Goal: Information Seeking & Learning: Learn about a topic

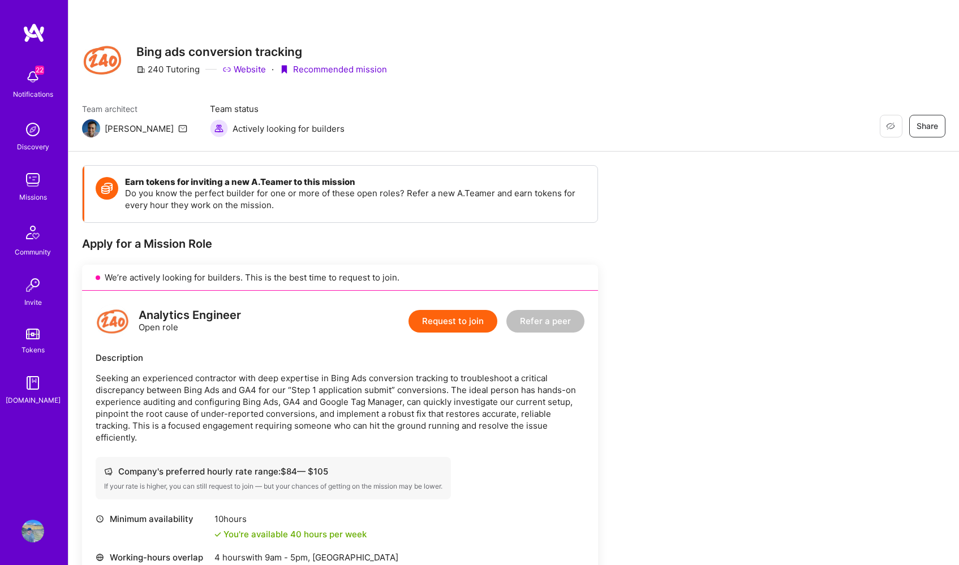
click at [31, 186] on img at bounding box center [32, 180] width 23 height 23
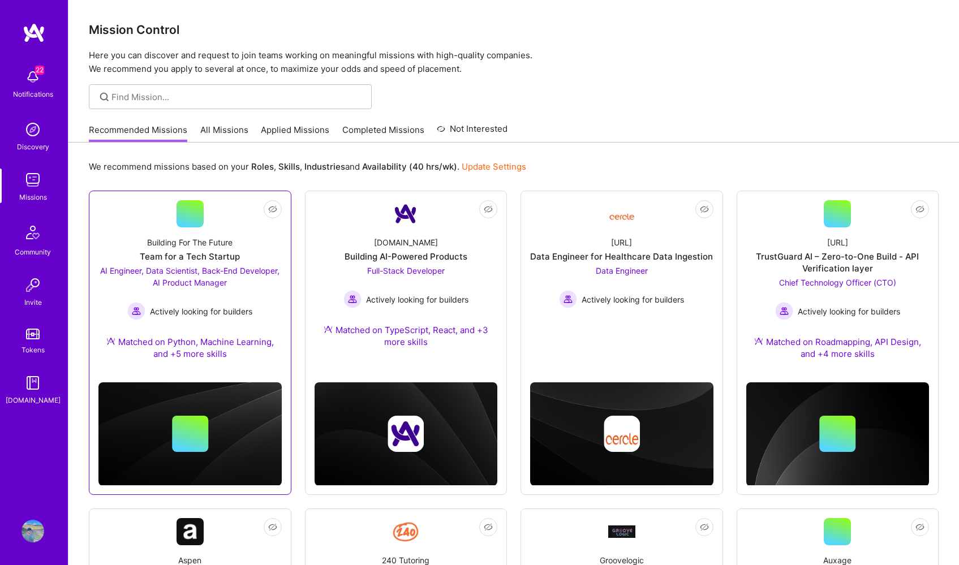
click at [193, 228] on div "Building For The Future Team for a Tech Startup AI Engineer, Data Scientist, Ba…" at bounding box center [189, 300] width 183 height 146
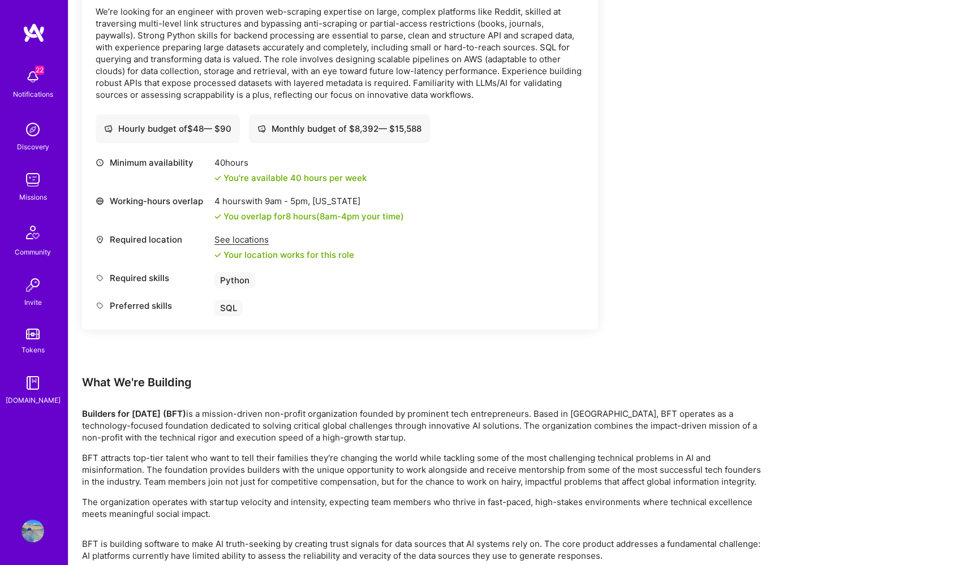
scroll to position [1575, 0]
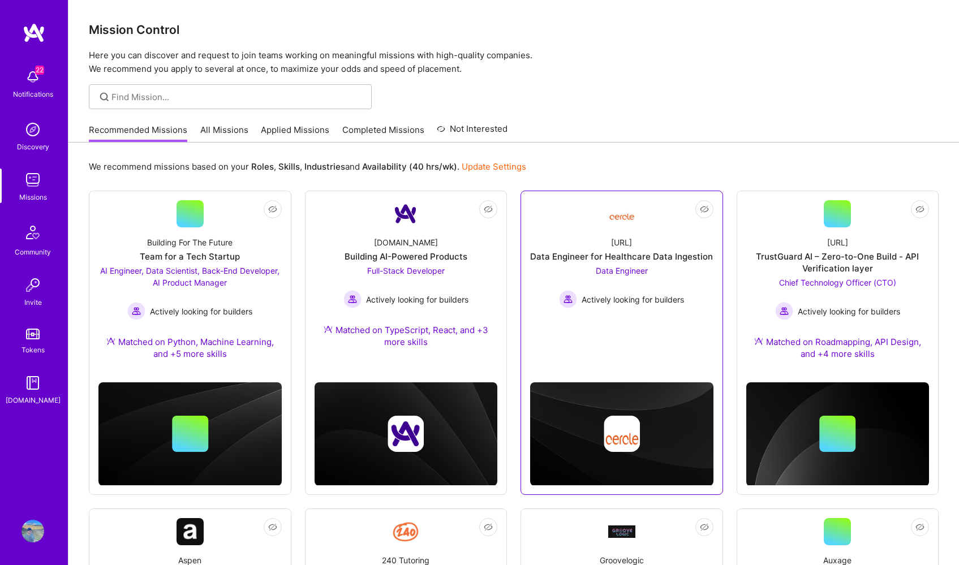
click at [622, 246] on div "[URL]" at bounding box center [621, 242] width 21 height 12
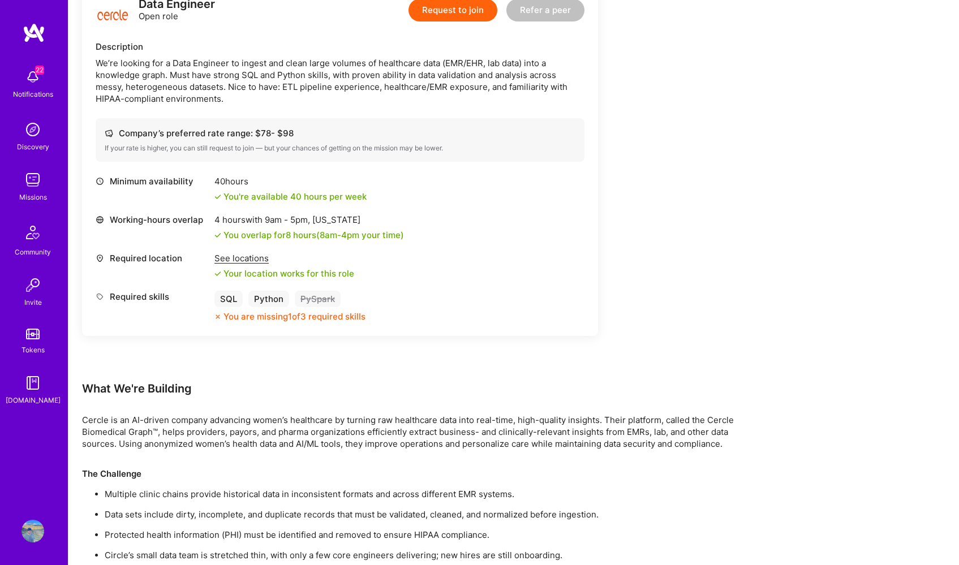
scroll to position [332, 0]
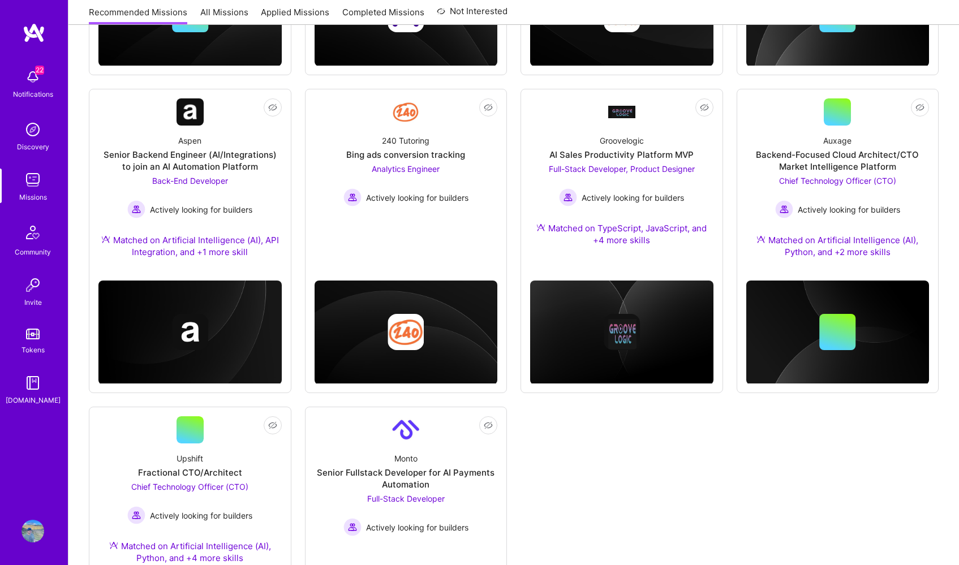
scroll to position [581, 0]
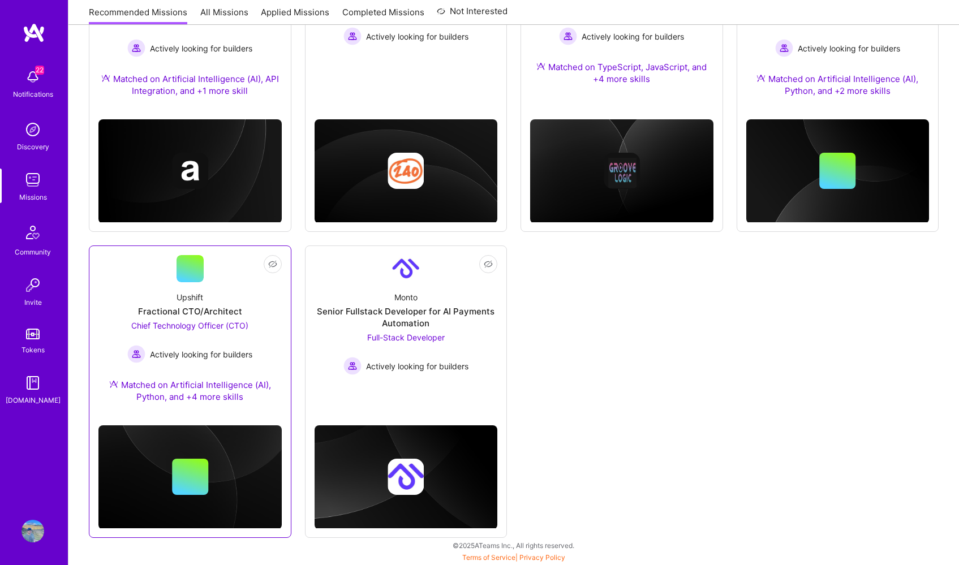
click at [200, 272] on div at bounding box center [190, 268] width 27 height 27
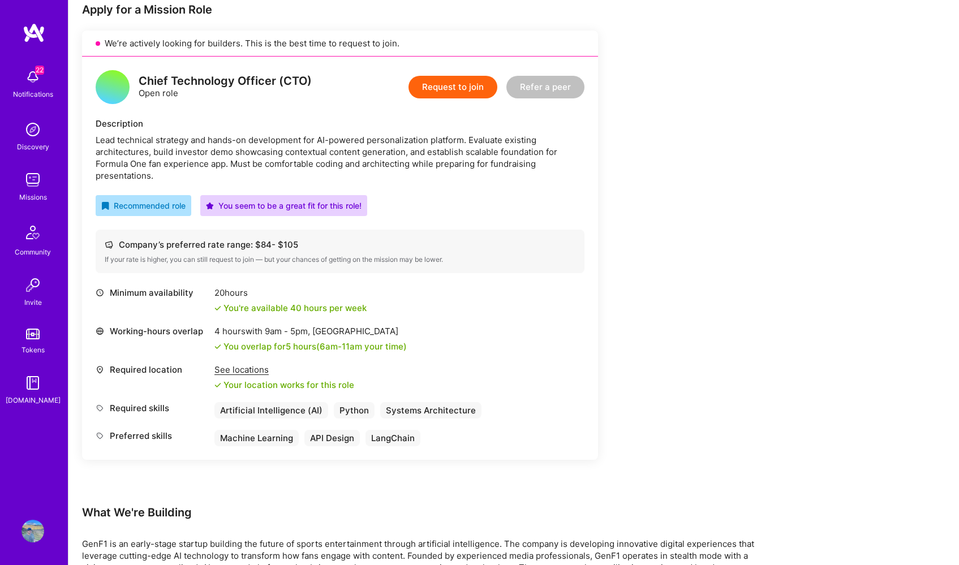
scroll to position [237, 0]
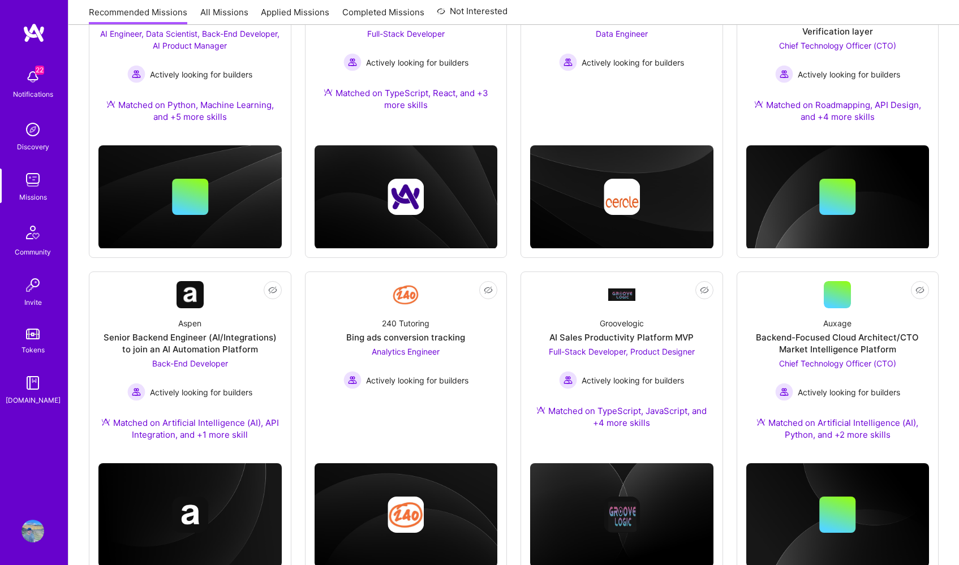
scroll to position [581, 0]
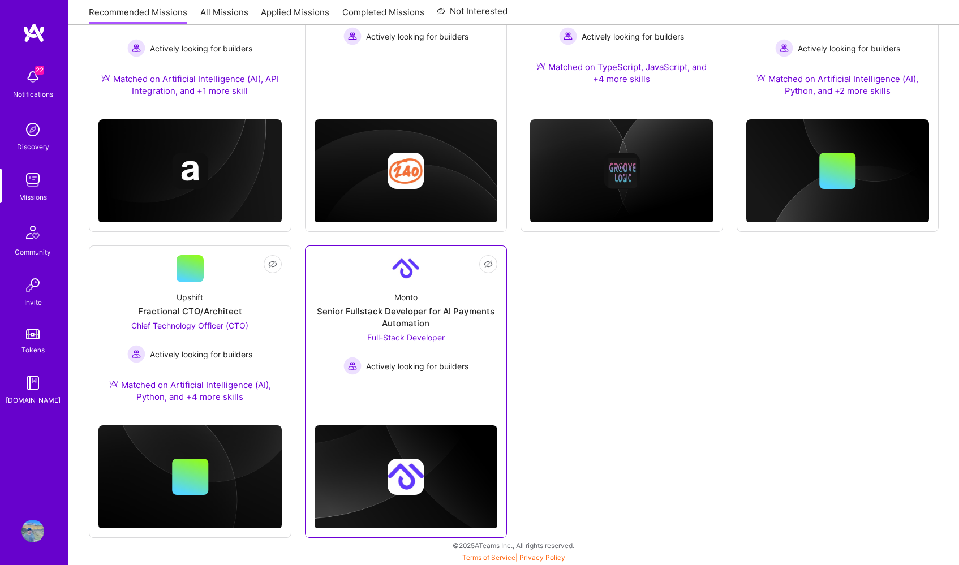
click at [405, 294] on div "Monto" at bounding box center [405, 297] width 23 height 12
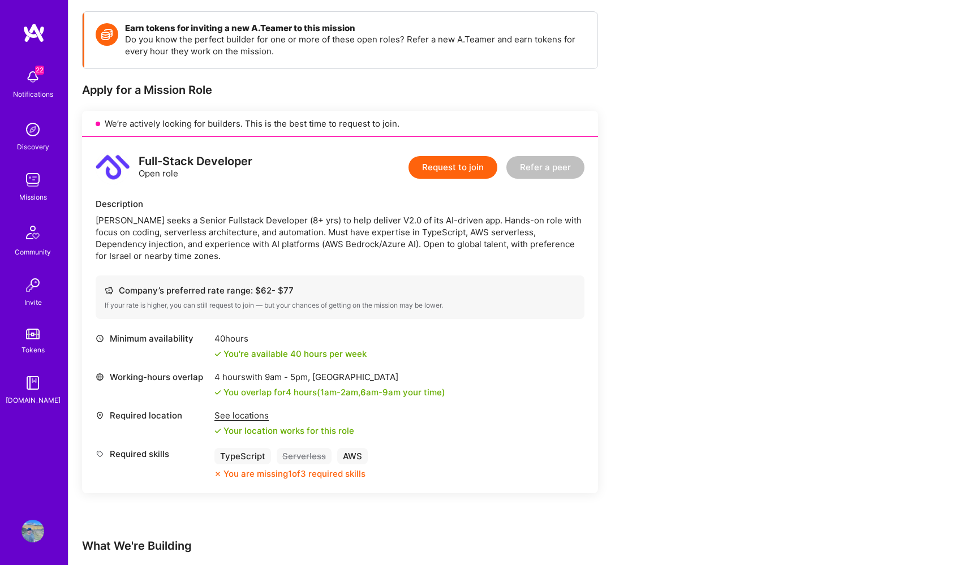
scroll to position [164, 0]
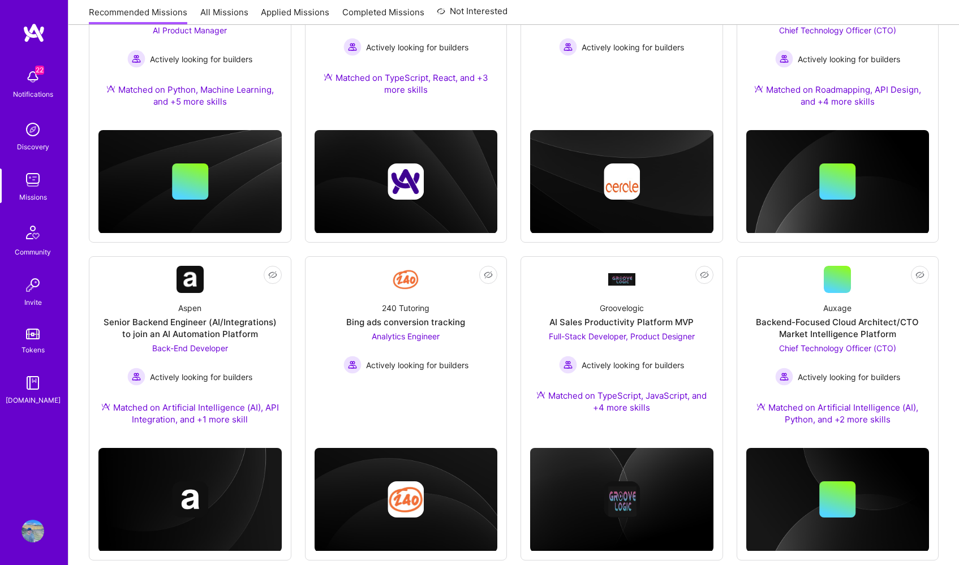
scroll to position [253, 0]
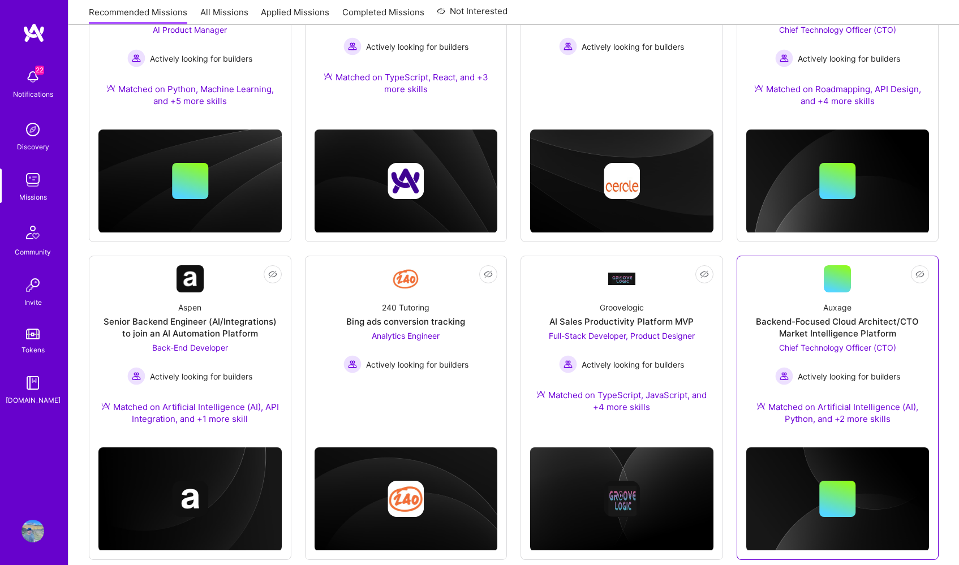
click at [850, 288] on div at bounding box center [837, 278] width 27 height 27
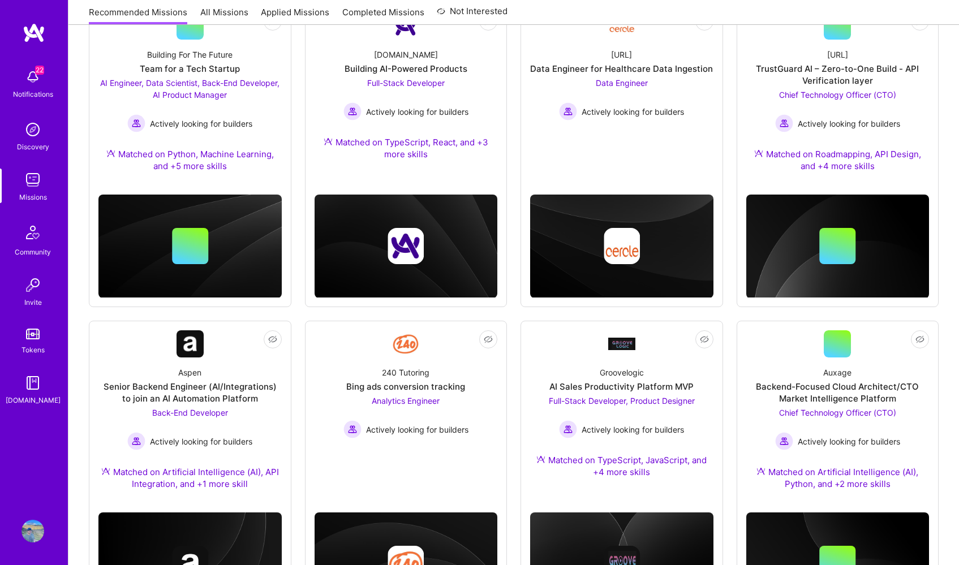
scroll to position [253, 0]
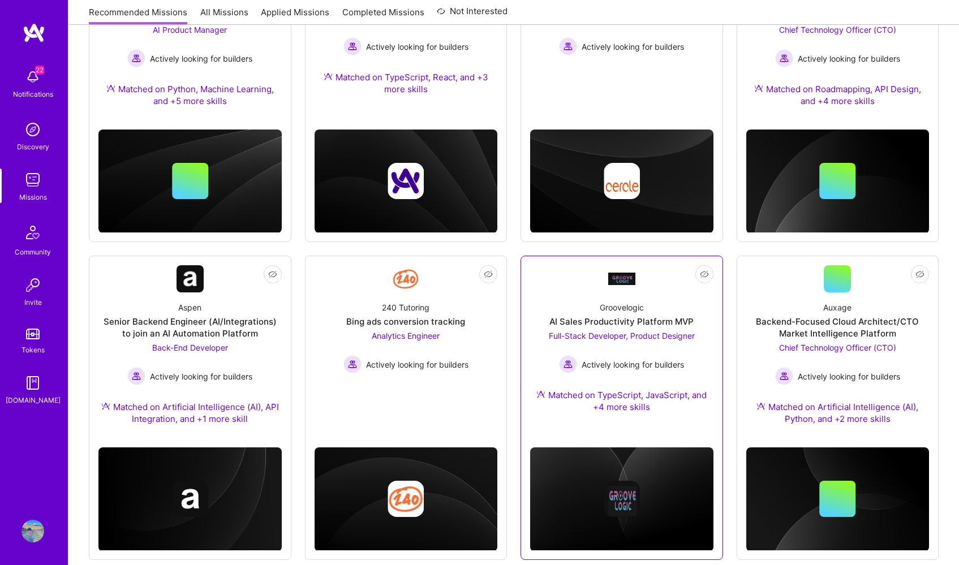
click at [626, 338] on span "Full-Stack Developer, Product Designer" at bounding box center [622, 336] width 146 height 10
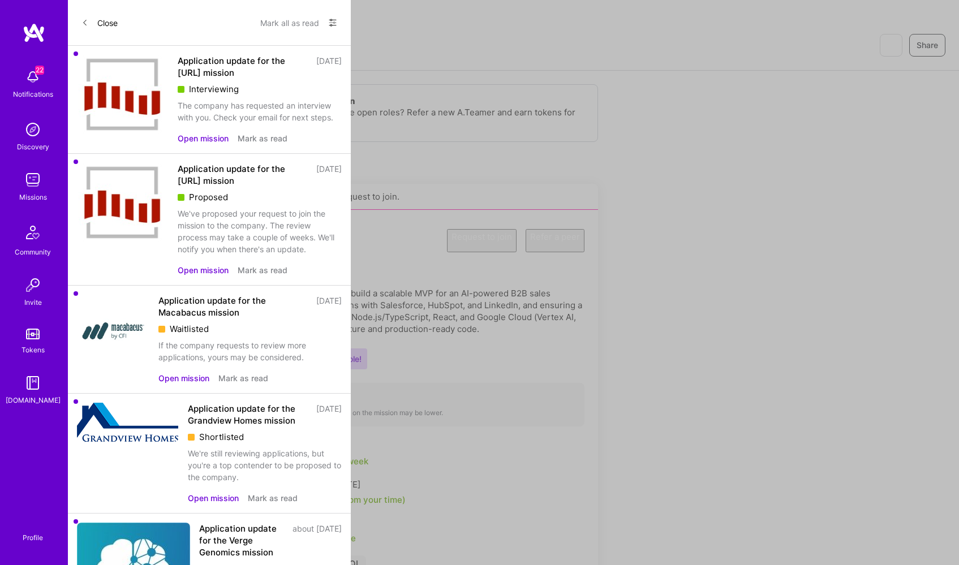
scroll to position [253, 0]
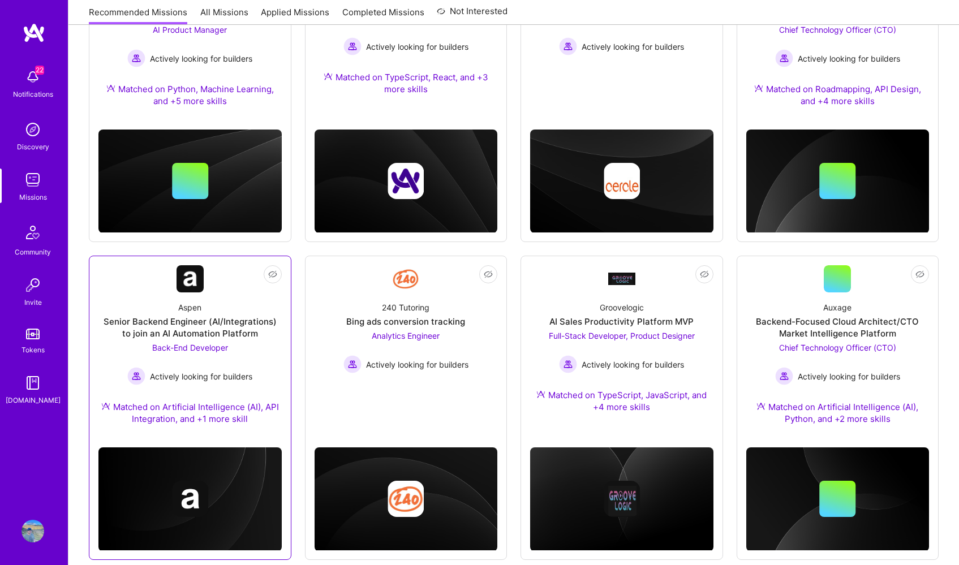
click at [231, 343] on div "Back-End Developer Actively looking for builders" at bounding box center [189, 364] width 125 height 44
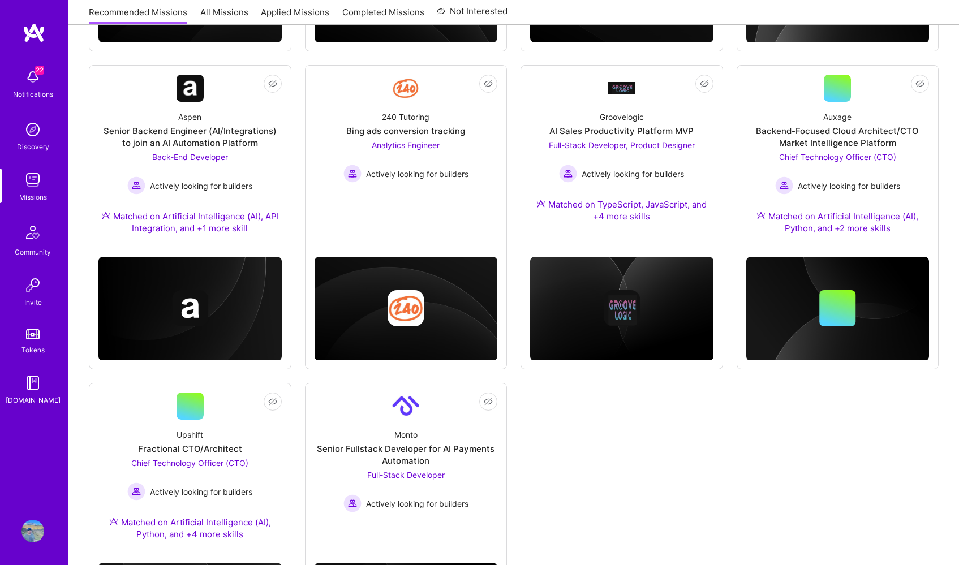
scroll to position [253, 0]
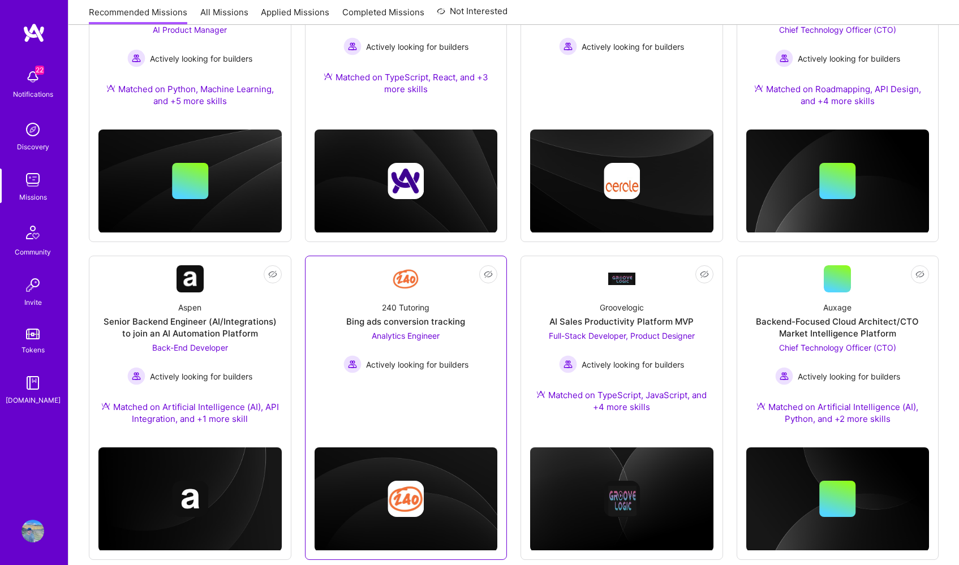
click at [381, 368] on span "Actively looking for builders" at bounding box center [417, 365] width 102 height 12
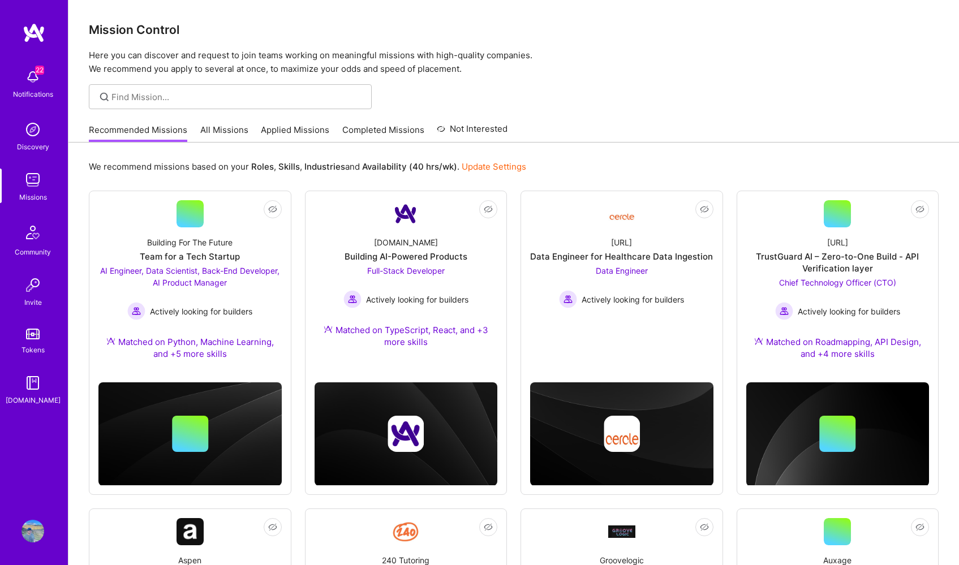
click at [227, 131] on link "All Missions" at bounding box center [224, 133] width 48 height 19
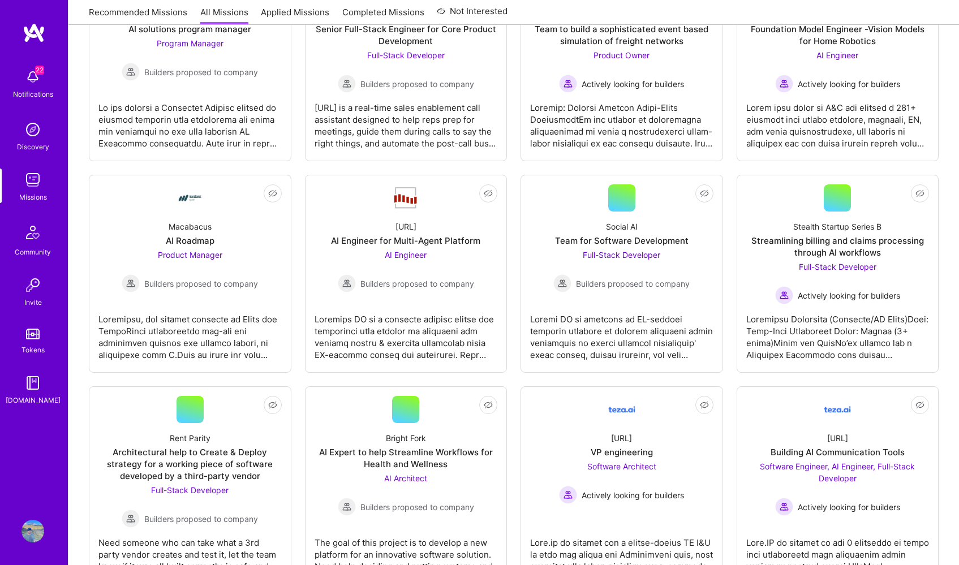
scroll to position [1280, 0]
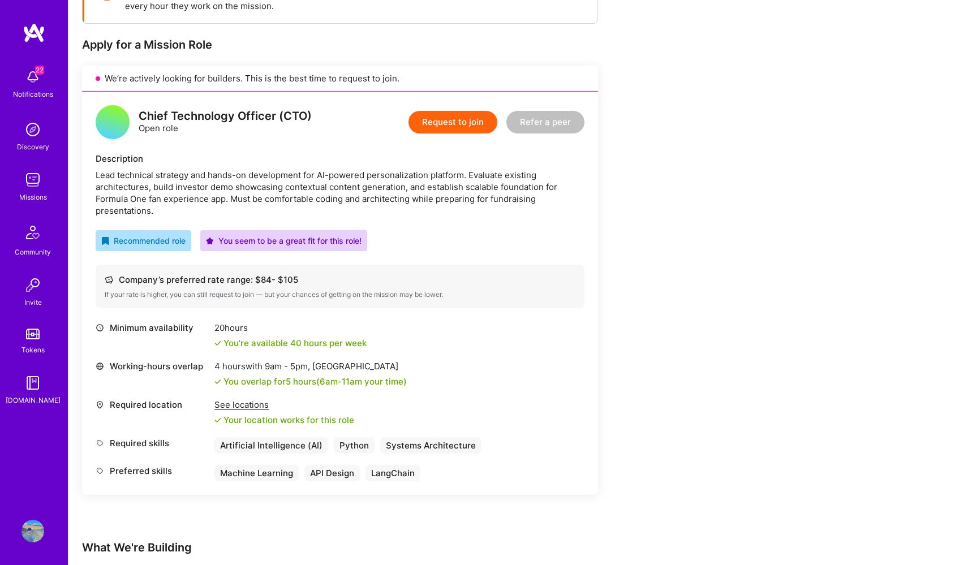
scroll to position [197, 0]
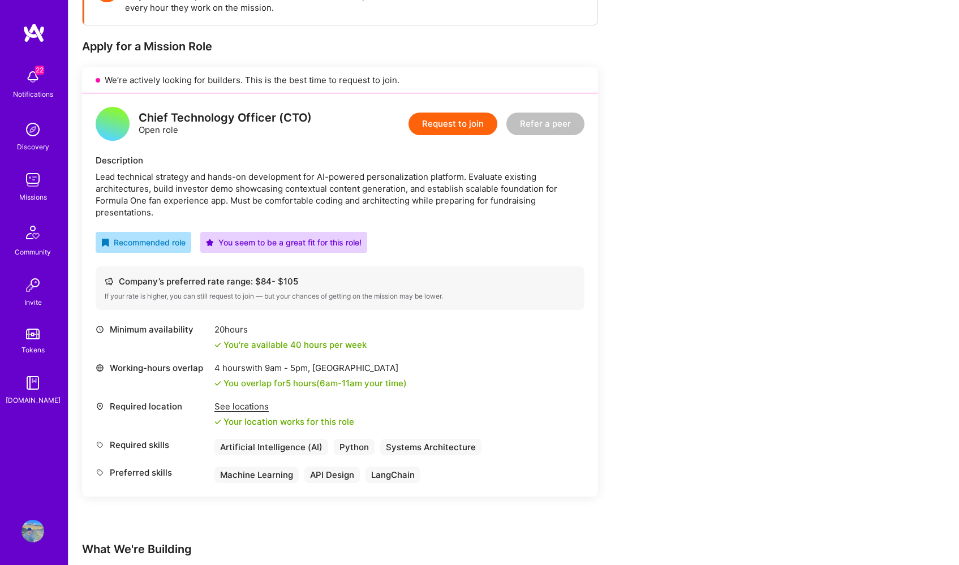
click at [41, 180] on img at bounding box center [32, 180] width 23 height 23
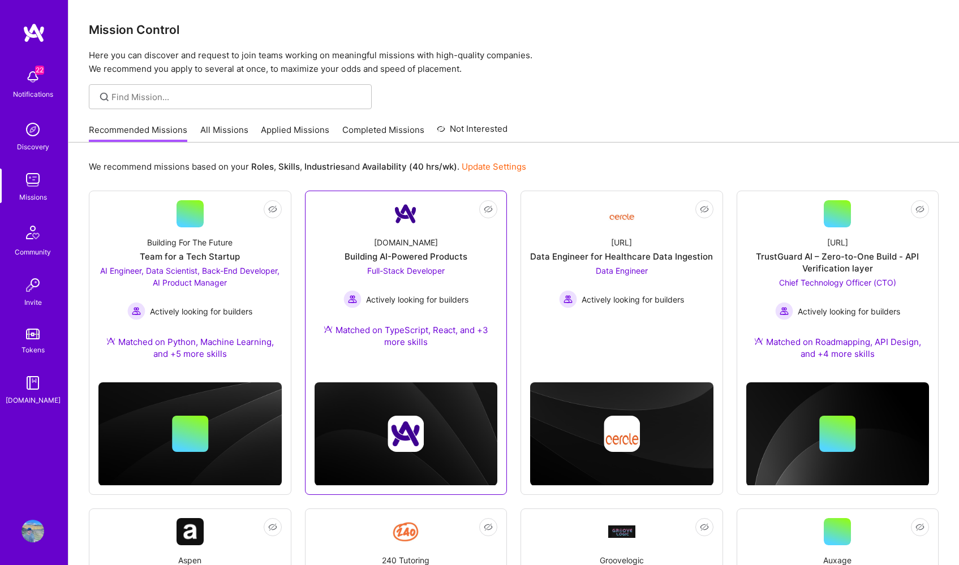
click at [415, 210] on img at bounding box center [405, 213] width 27 height 27
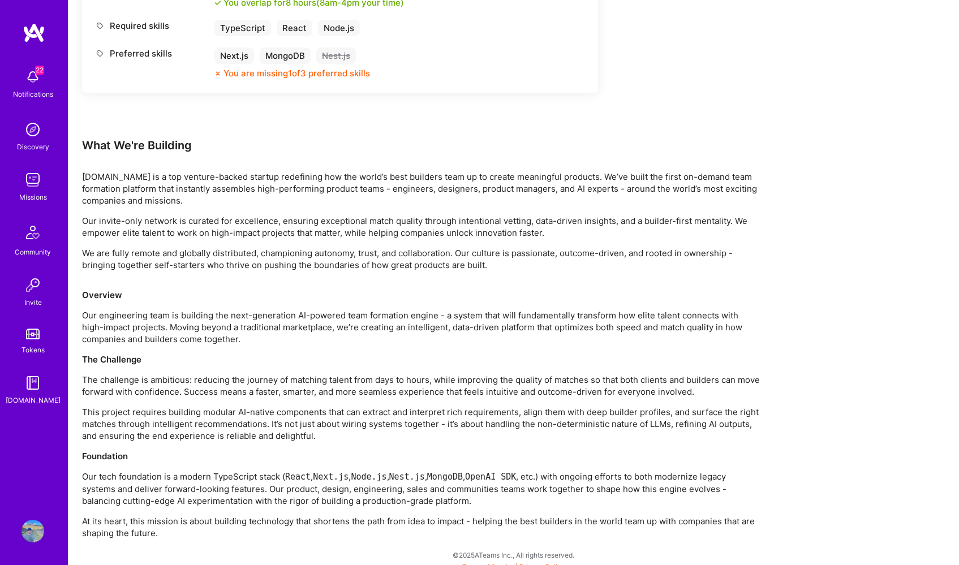
scroll to position [739, 0]
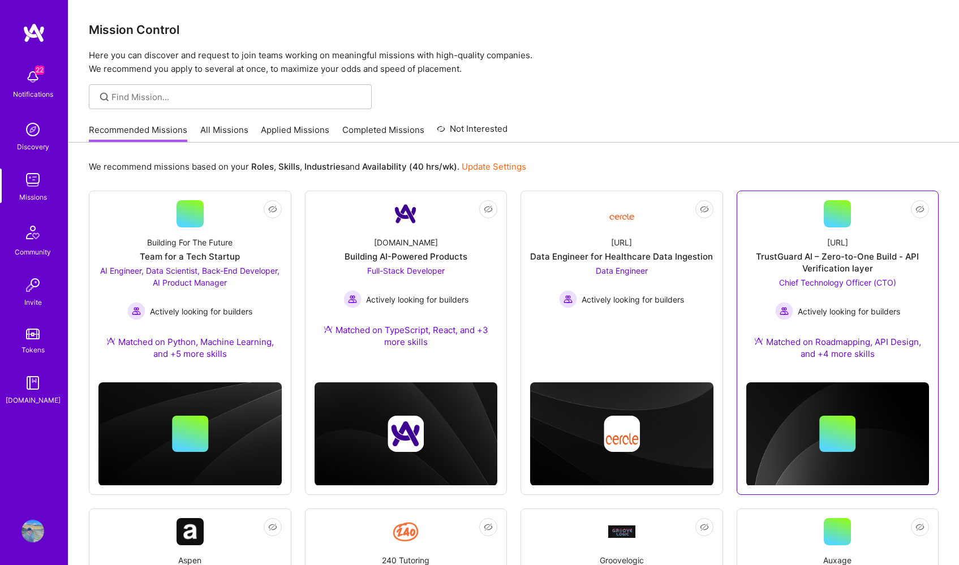
click at [833, 214] on div at bounding box center [837, 213] width 27 height 27
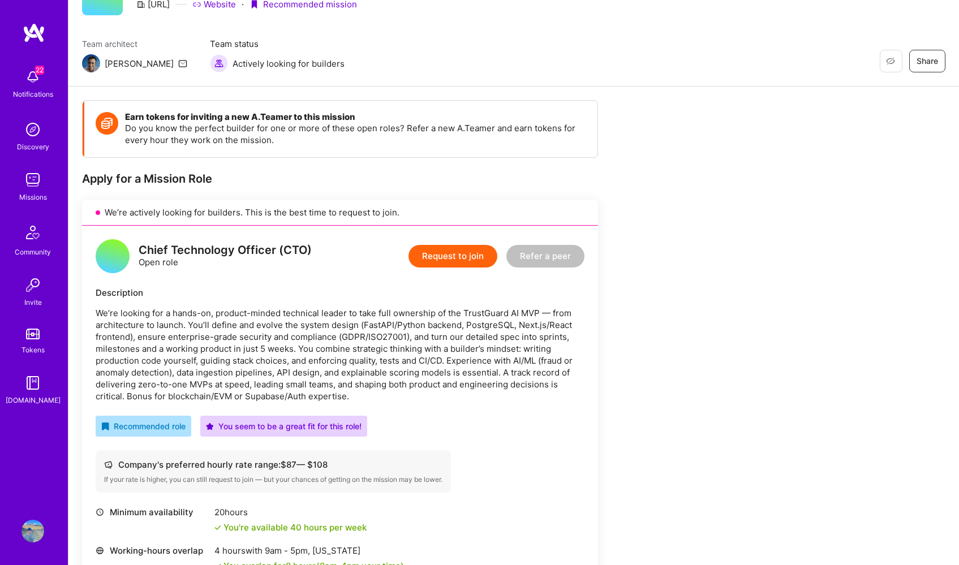
scroll to position [42, 0]
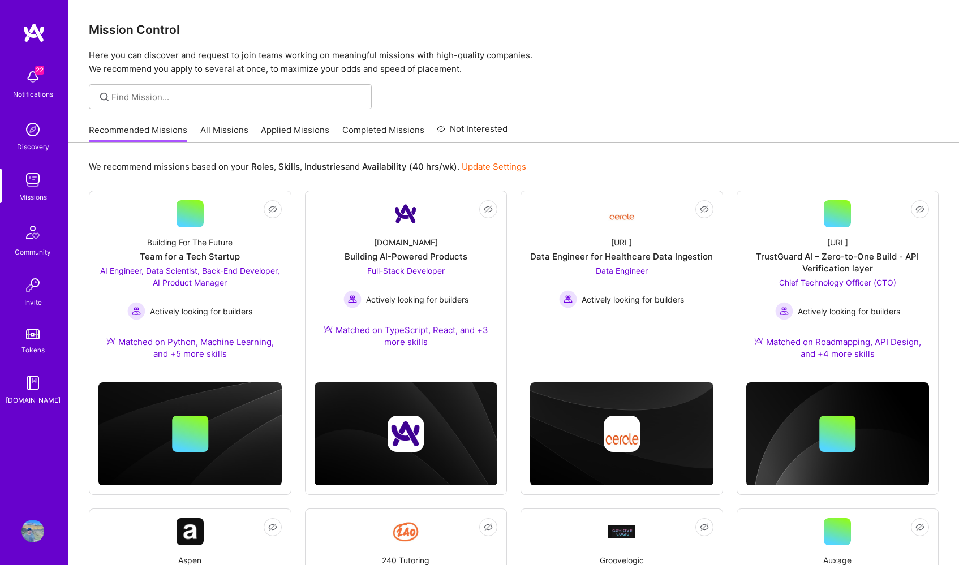
click at [230, 135] on link "All Missions" at bounding box center [224, 133] width 48 height 19
